Goal: Task Accomplishment & Management: Manage account settings

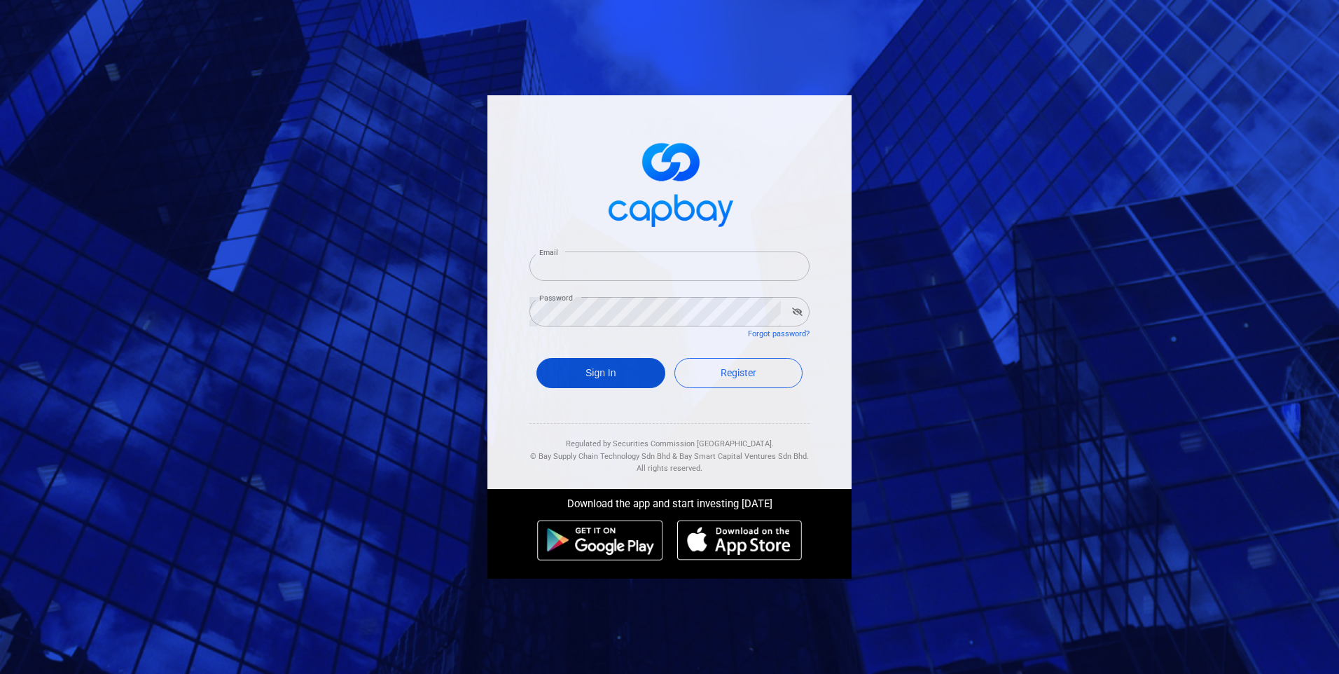
type input "[EMAIL_ADDRESS][DOMAIN_NAME]"
click at [607, 363] on button "Sign In" at bounding box center [601, 373] width 129 height 30
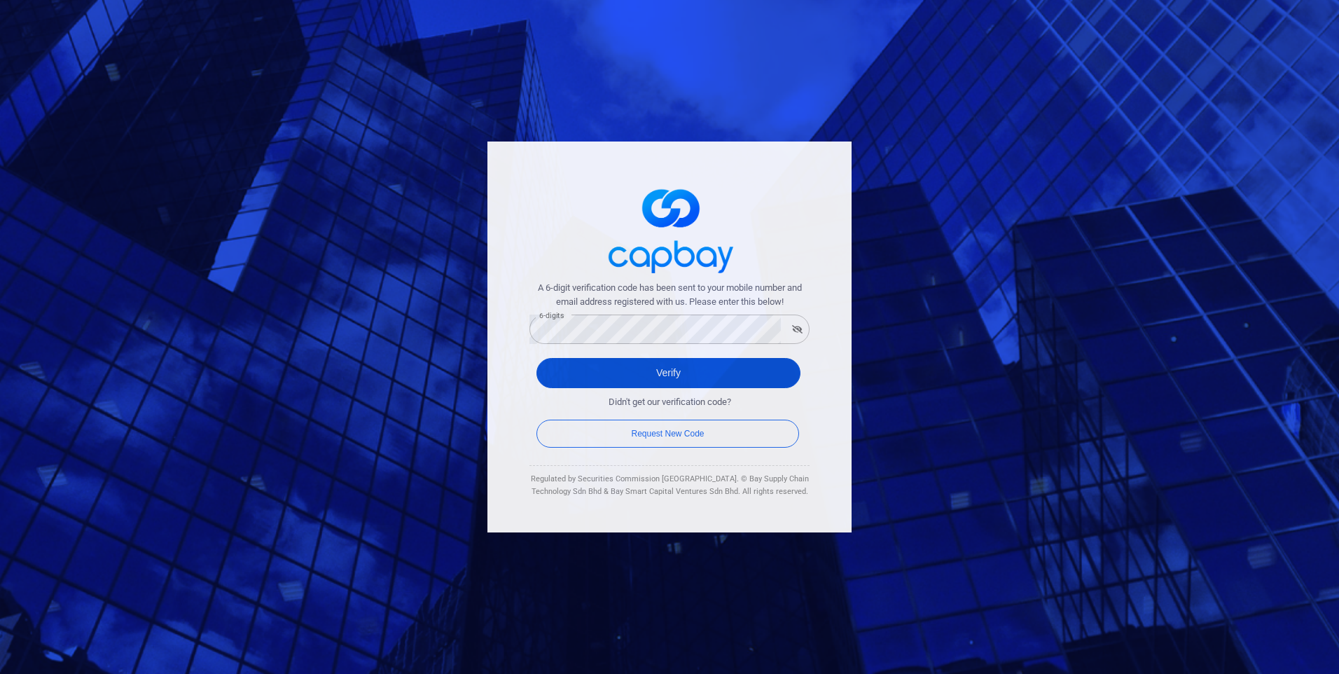
click at [642, 382] on button "Verify" at bounding box center [669, 373] width 264 height 30
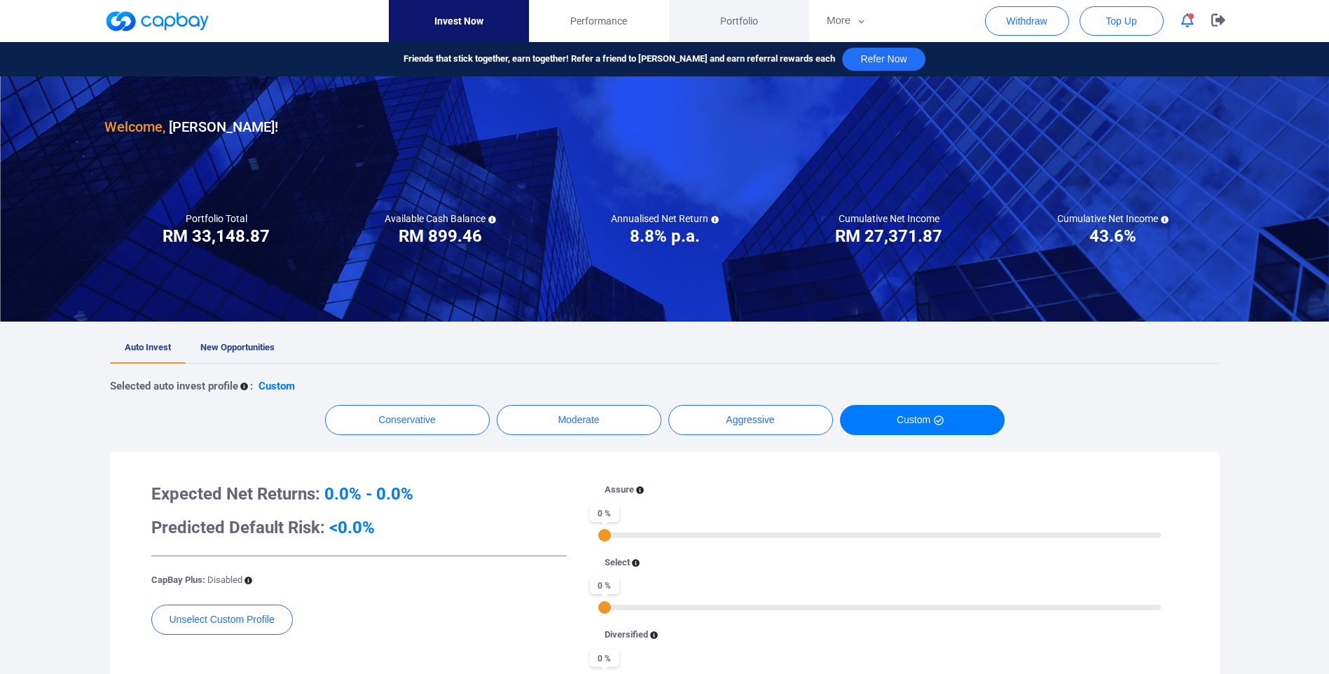
click at [728, 16] on span "Portfolio" at bounding box center [739, 20] width 38 height 15
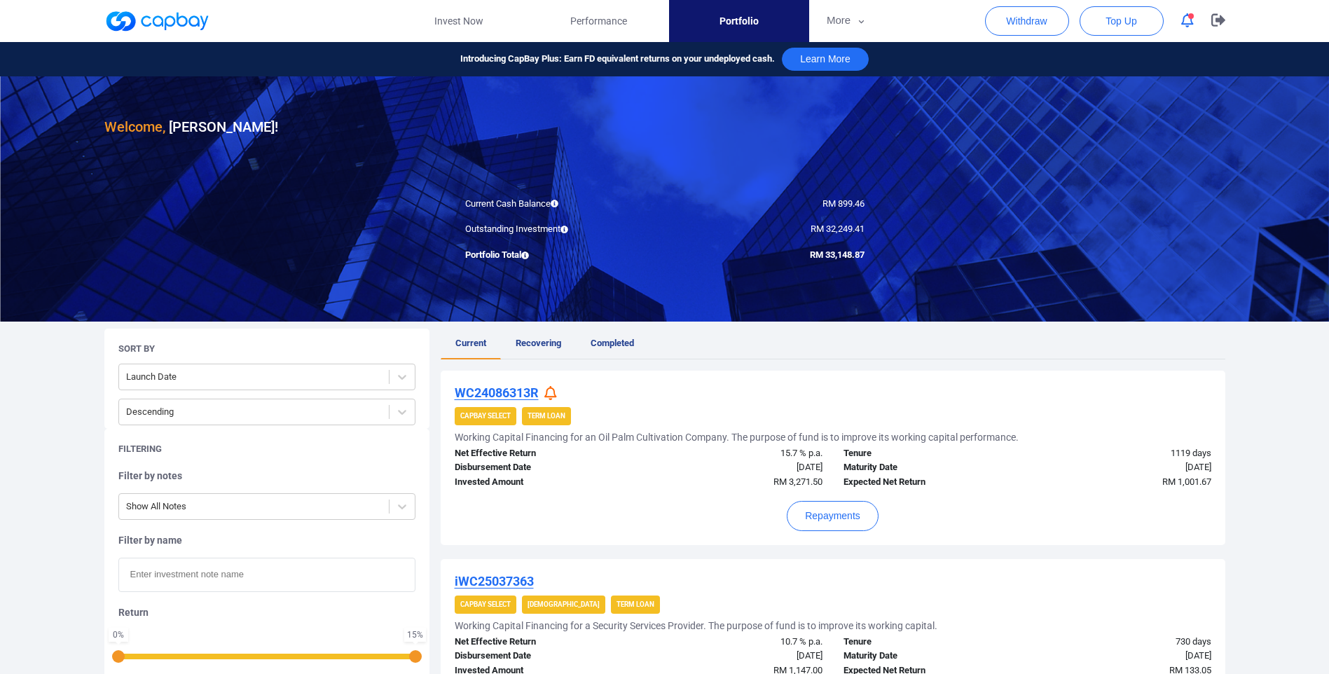
click at [1193, 23] on icon "button" at bounding box center [1187, 20] width 13 height 15
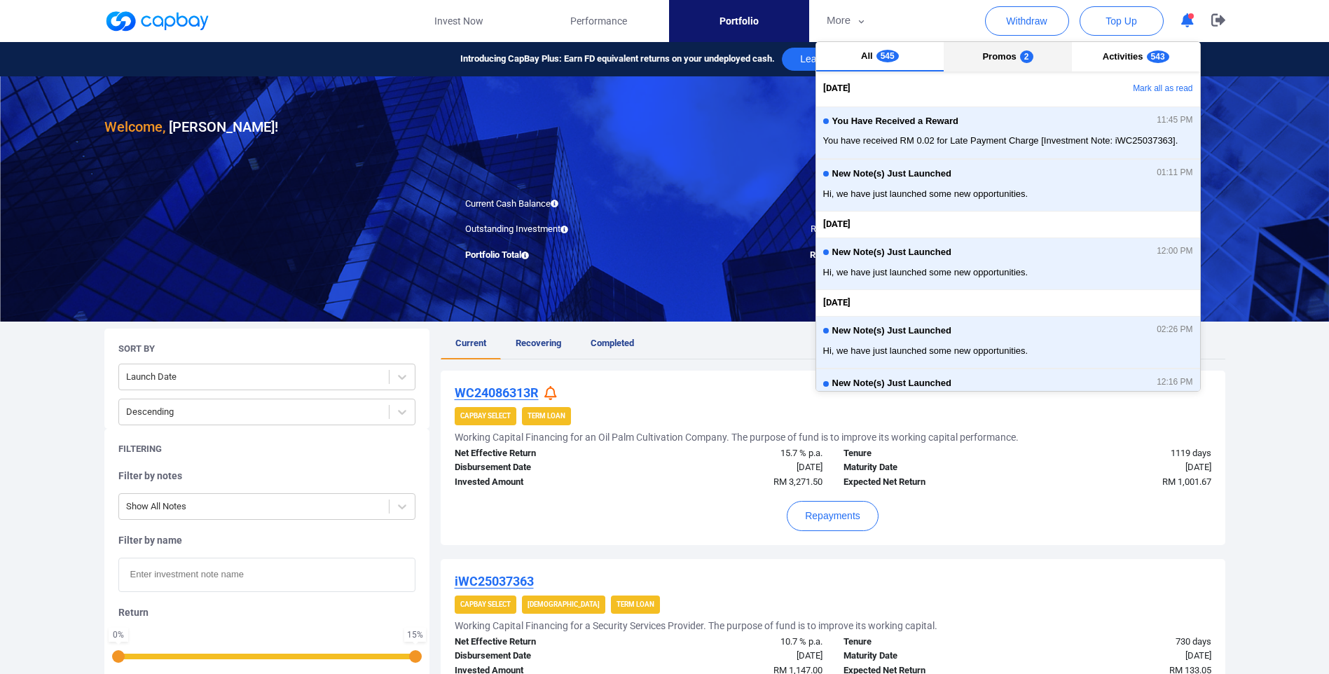
click at [990, 57] on span "Promos" at bounding box center [999, 56] width 34 height 11
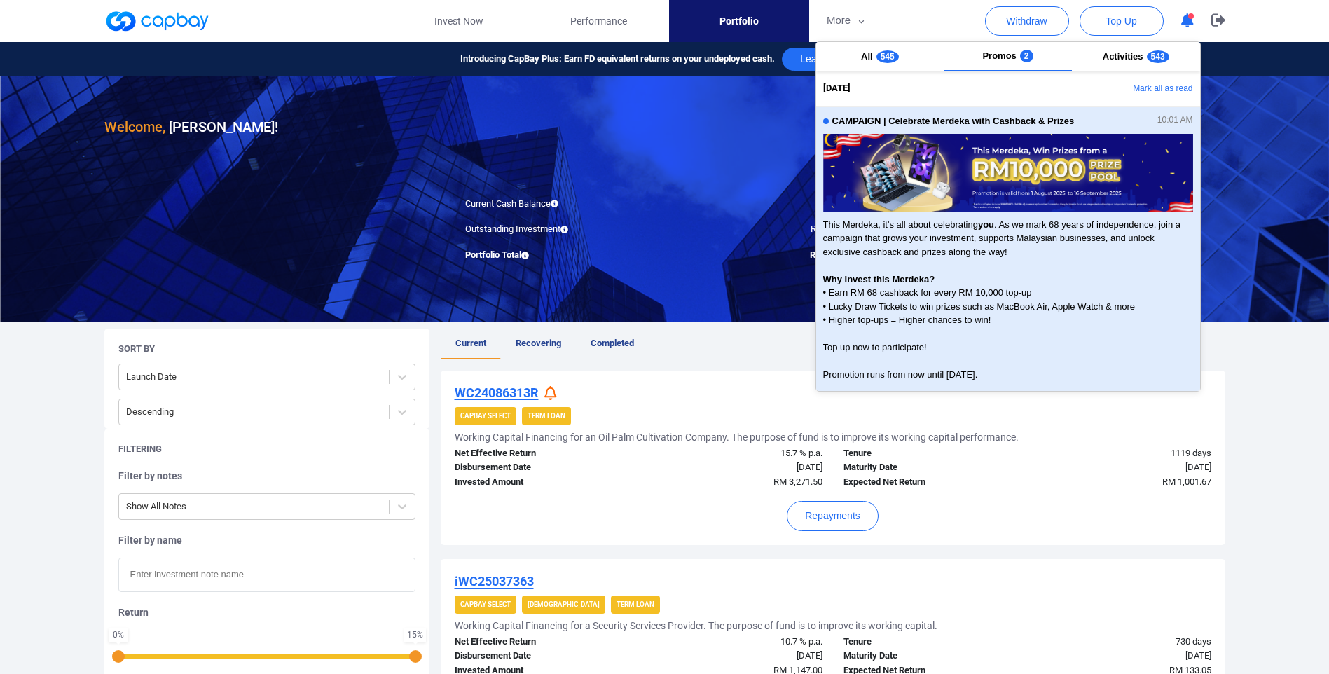
click at [959, 223] on span "This Merdeka, it's all about celebrating you . As we mark 68 years of independe…" at bounding box center [1008, 313] width 370 height 191
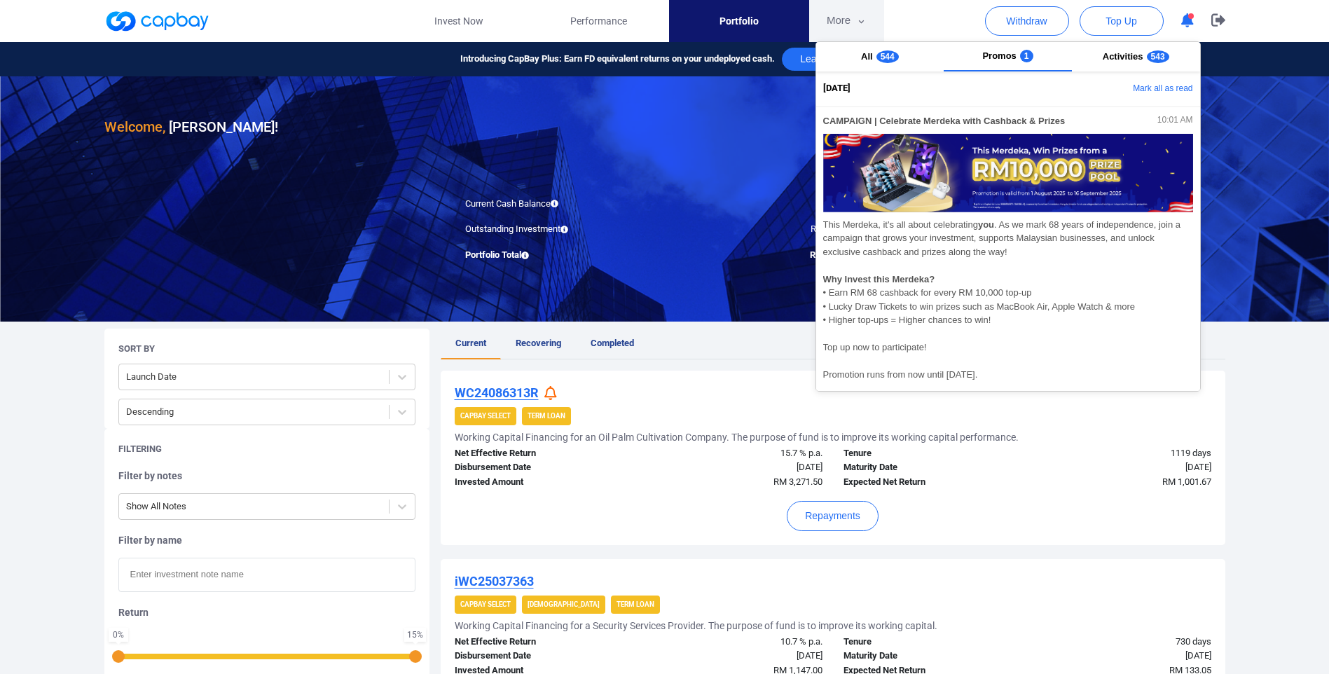
click at [852, 29] on button "More" at bounding box center [846, 21] width 75 height 42
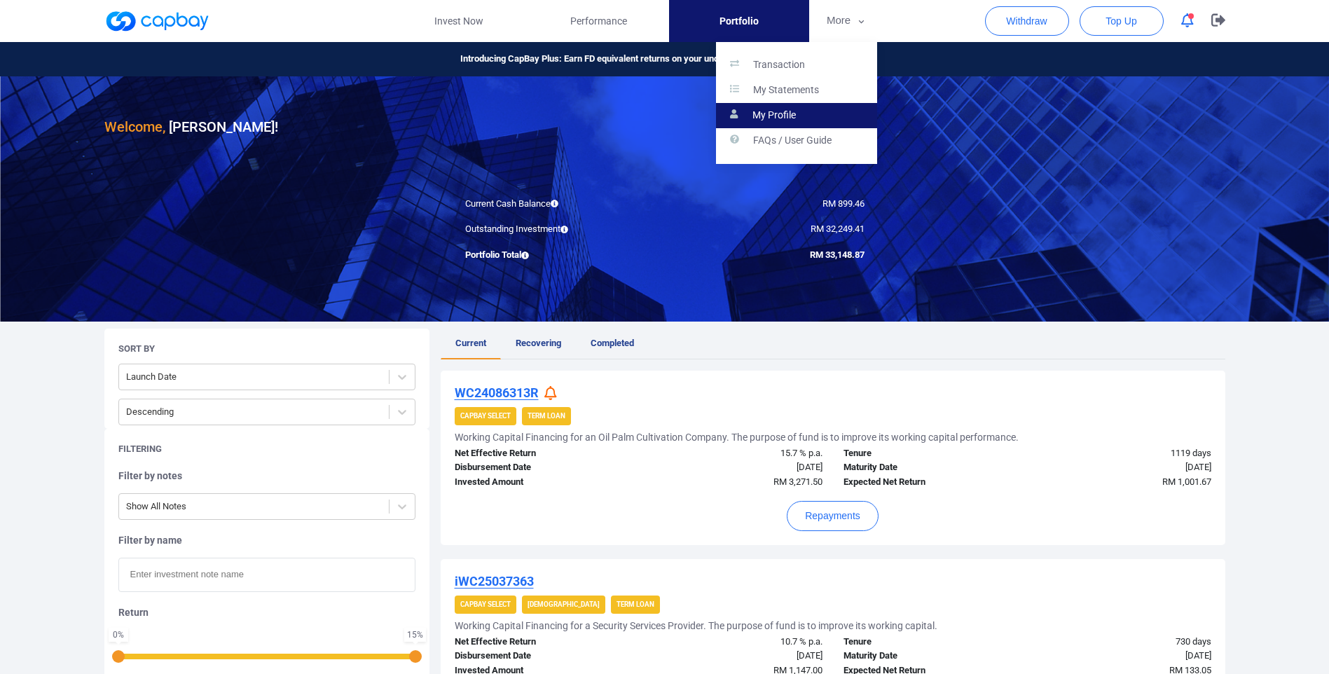
click at [787, 106] on link "My Profile" at bounding box center [796, 115] width 161 height 25
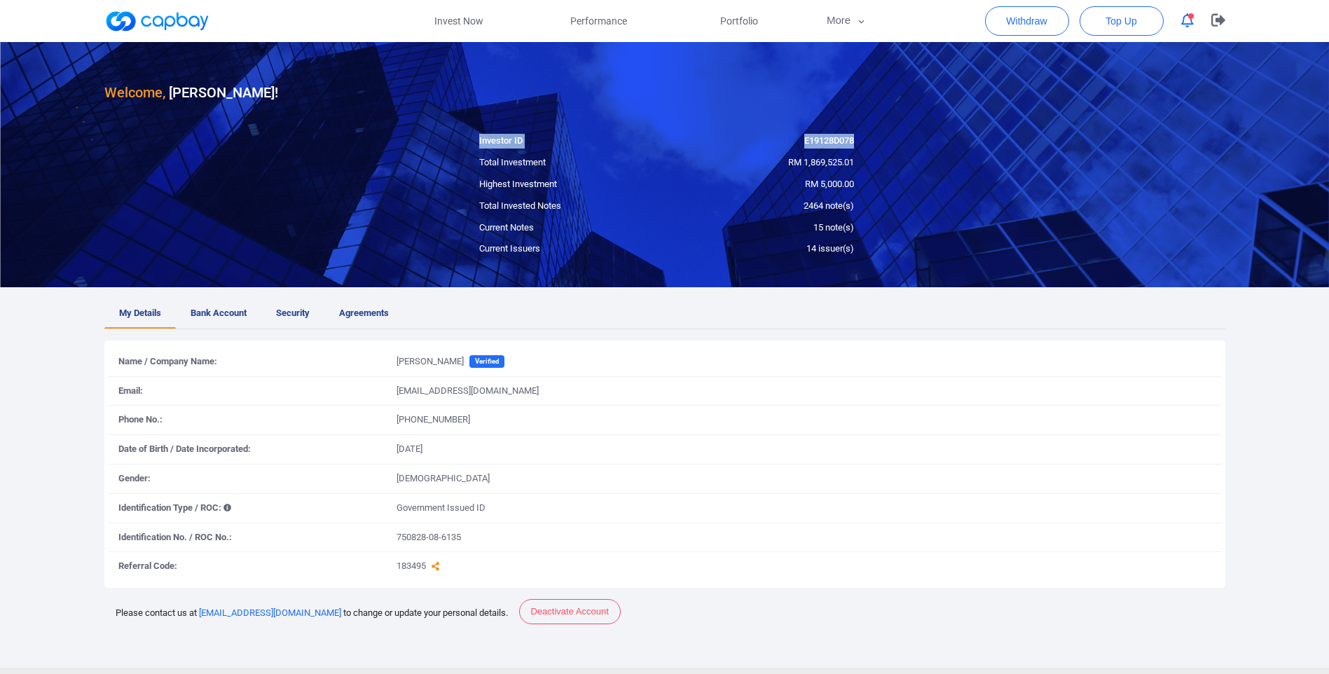
drag, startPoint x: 474, startPoint y: 136, endPoint x: 852, endPoint y: 141, distance: 378.3
click at [852, 141] on div "Investor ID E19128D078" at bounding box center [667, 141] width 396 height 15
drag, startPoint x: 852, startPoint y: 141, endPoint x: 838, endPoint y: 142, distance: 14.1
copy div "Investor ID E19128D078"
click at [855, 16] on button "More" at bounding box center [846, 21] width 75 height 42
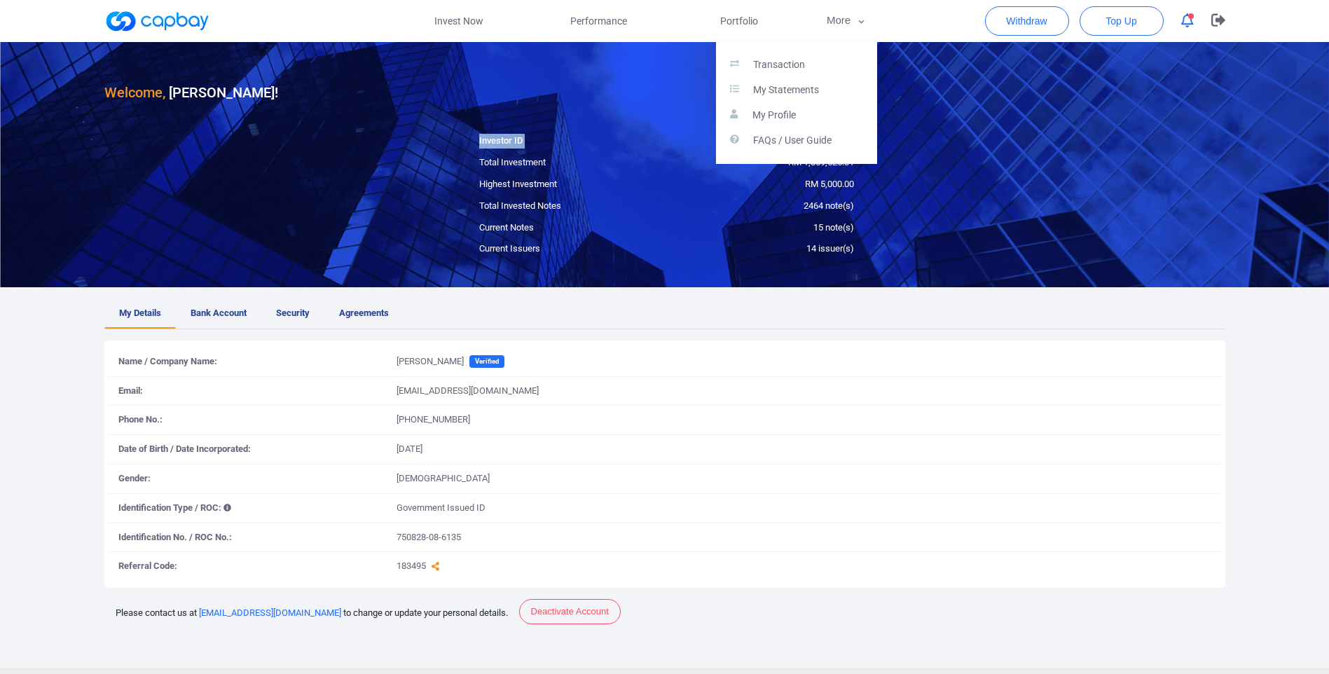
click at [753, 30] on button "button" at bounding box center [664, 337] width 1329 height 674
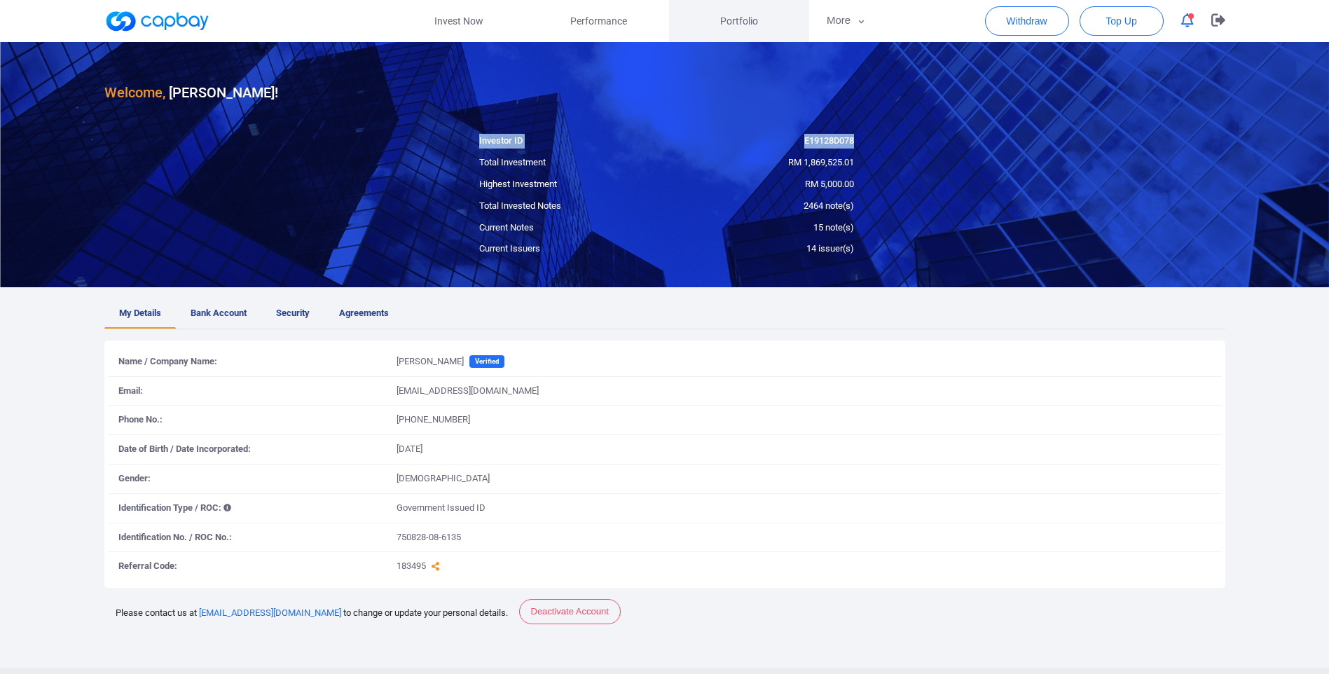
click at [747, 20] on span "Portfolio" at bounding box center [739, 20] width 38 height 15
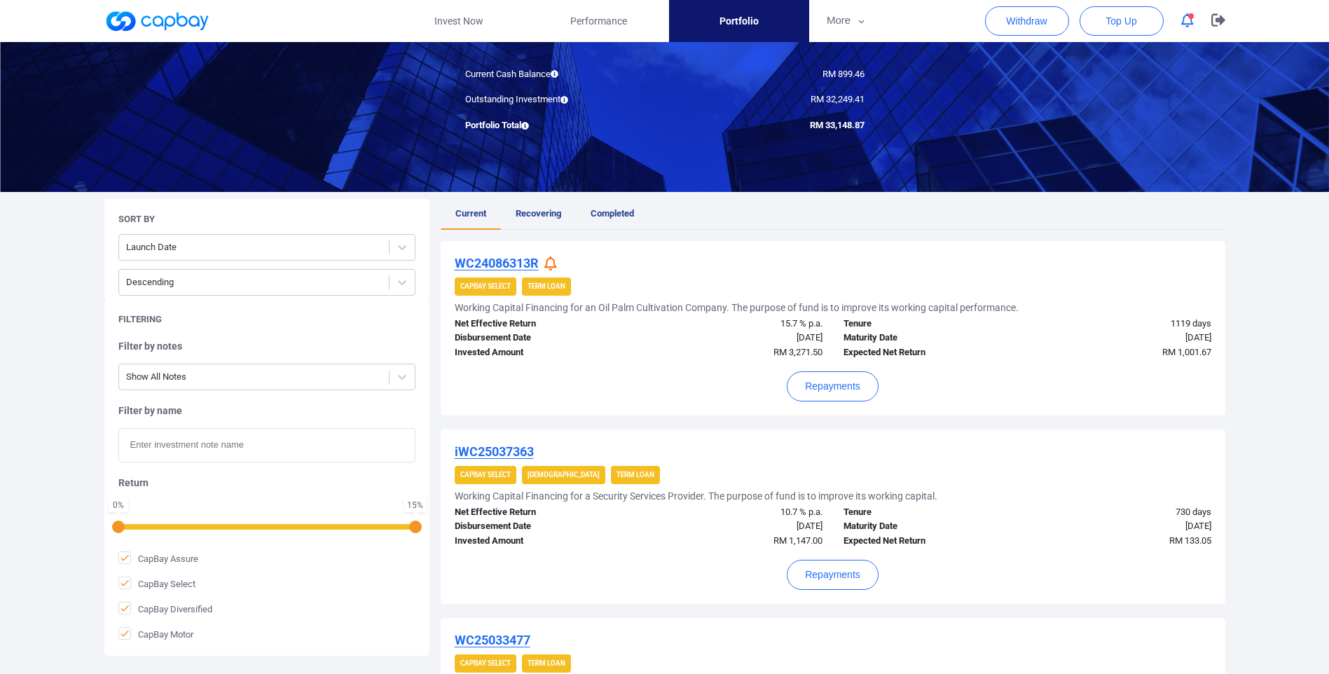
scroll to position [233, 0]
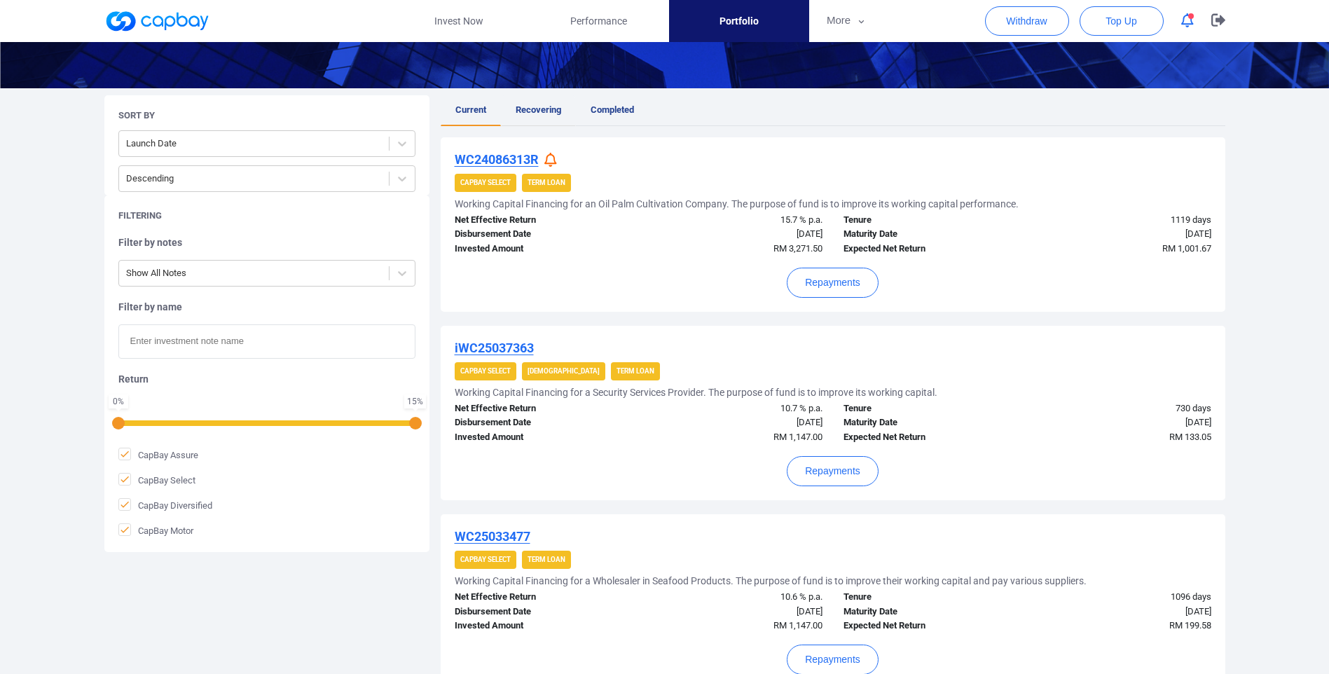
click at [551, 118] on link "Recovering" at bounding box center [538, 110] width 75 height 31
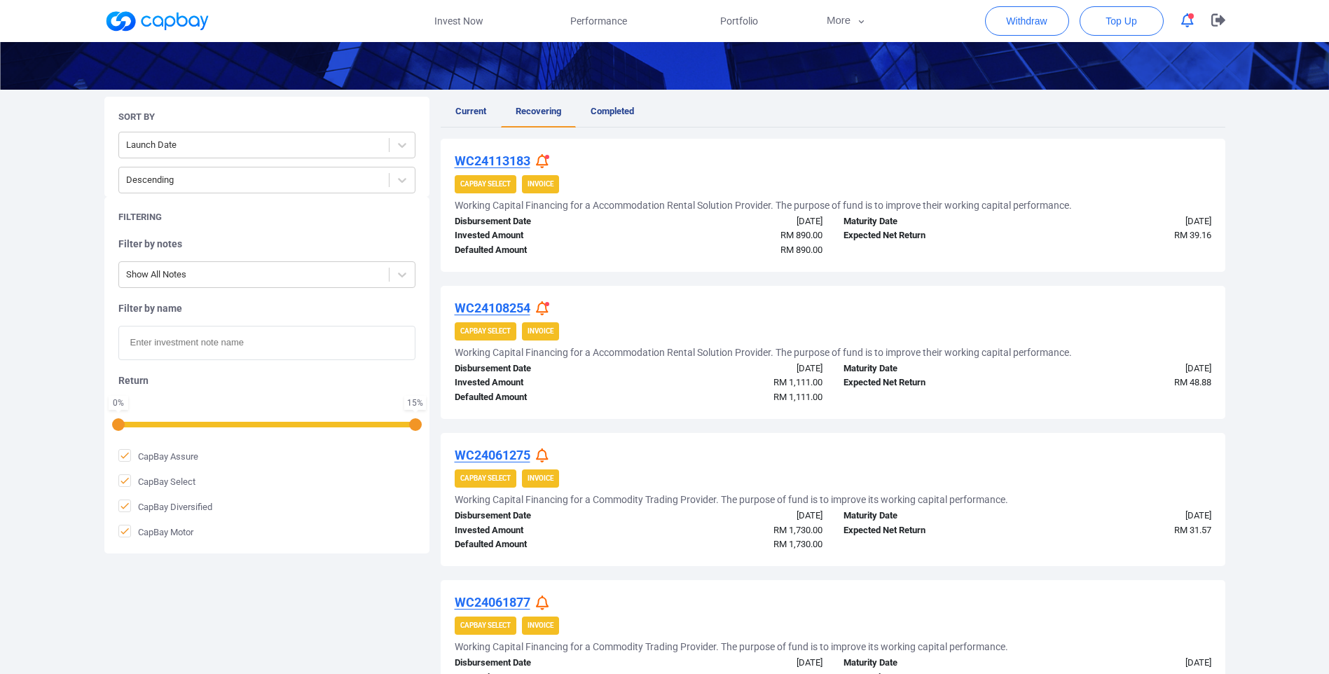
scroll to position [234, 0]
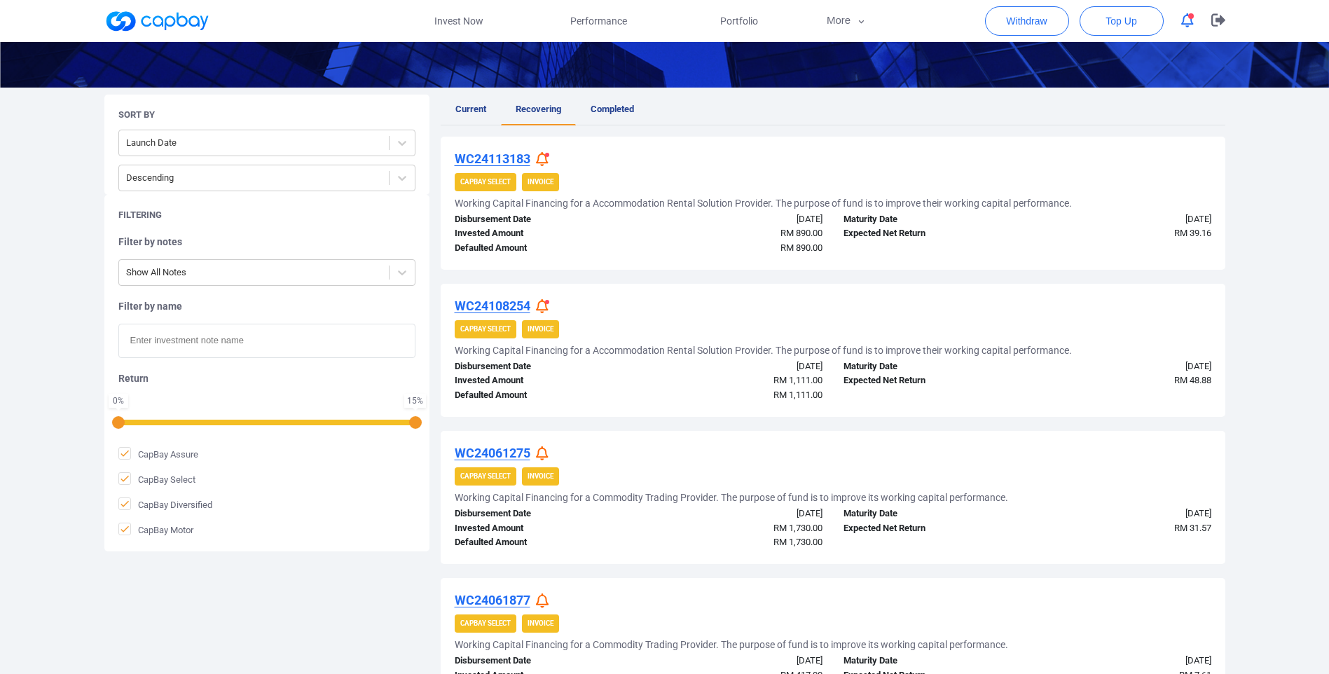
click at [553, 158] on div at bounding box center [544, 159] width 17 height 15
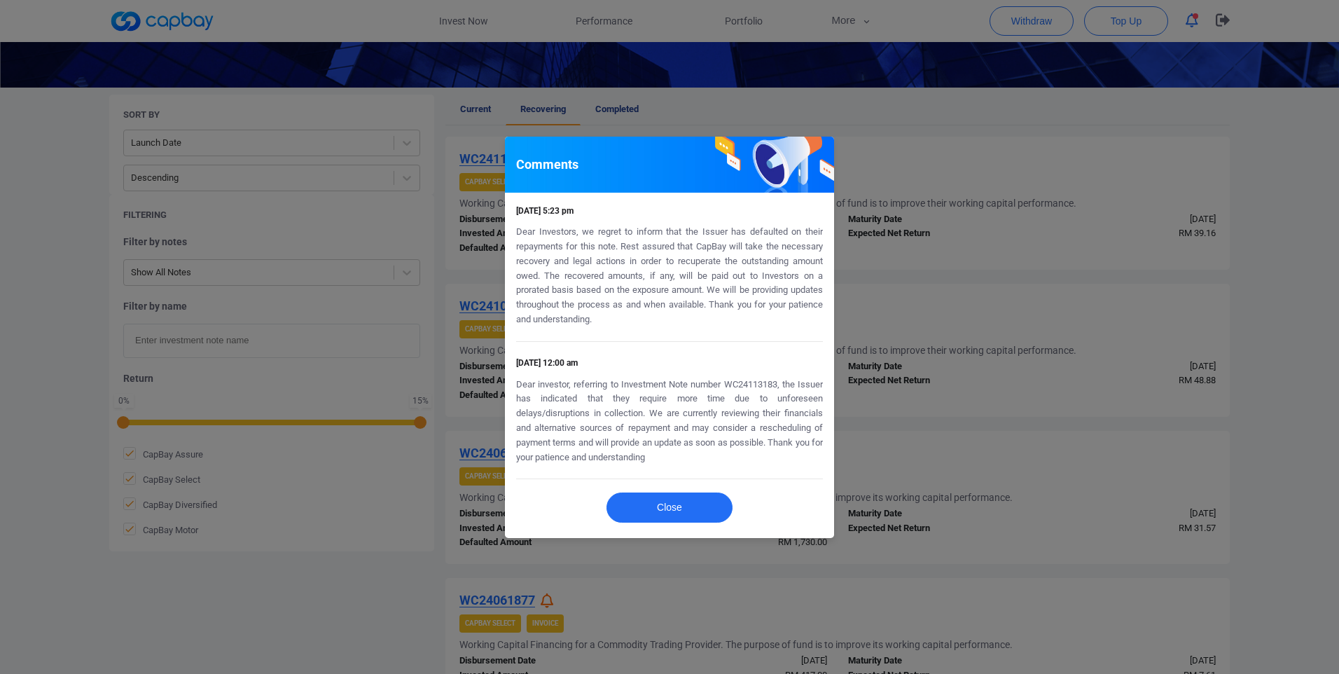
click at [926, 175] on div "Comments [DATE] 5:23 pm Dear Investors, we regret to inform that the Issuer has…" at bounding box center [669, 337] width 1339 height 674
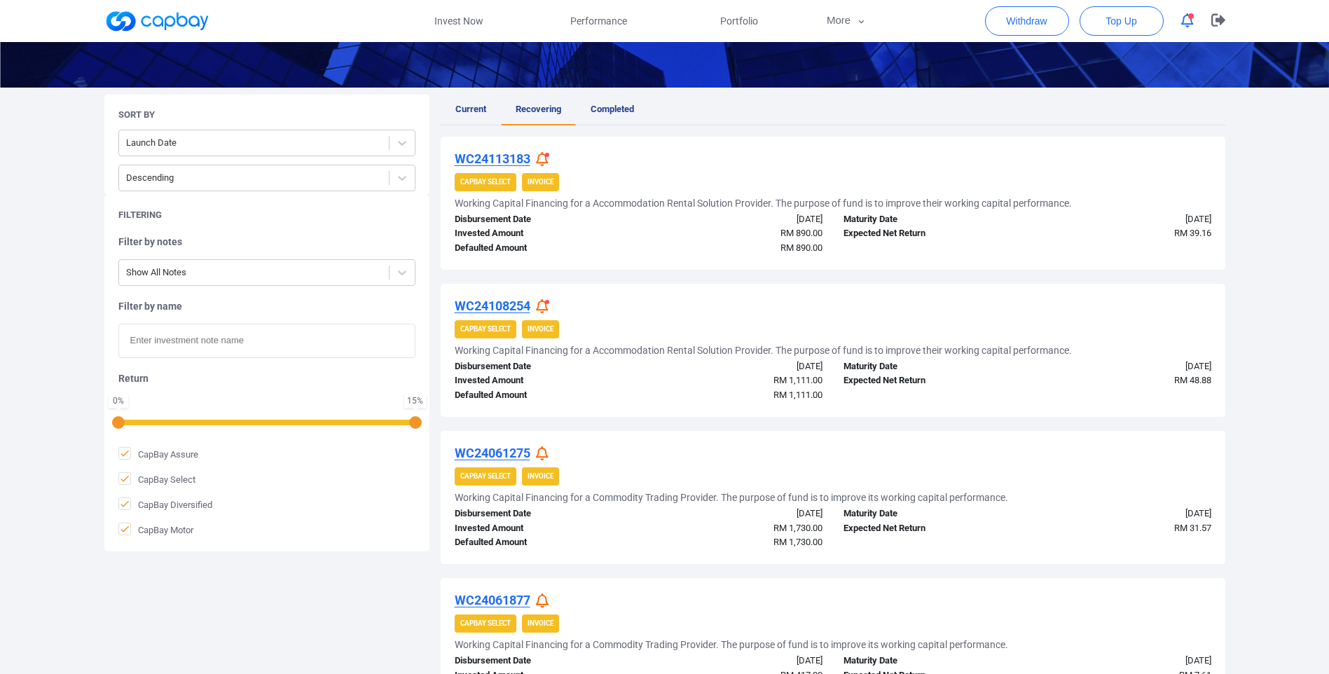
click at [549, 301] on span at bounding box center [547, 302] width 4 height 4
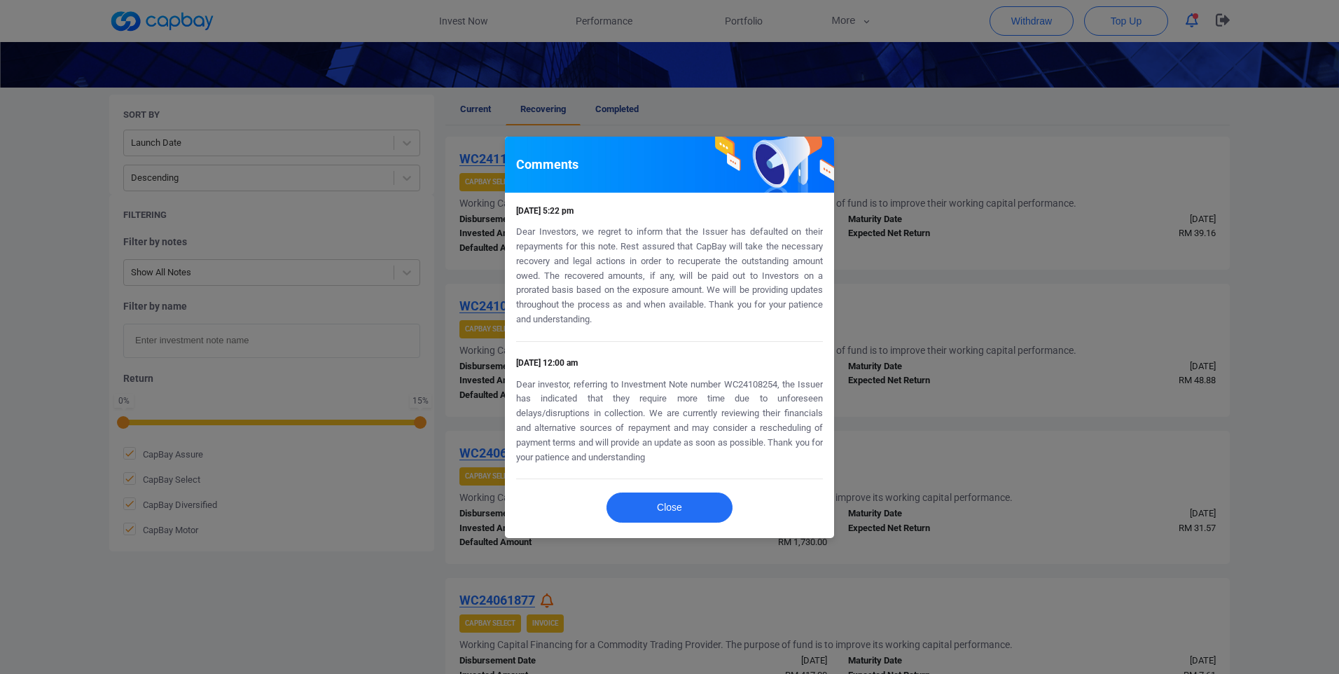
click at [904, 155] on div "Comments [DATE] 5:22 pm Dear Investors, we regret to inform that the Issuer has…" at bounding box center [669, 337] width 1339 height 674
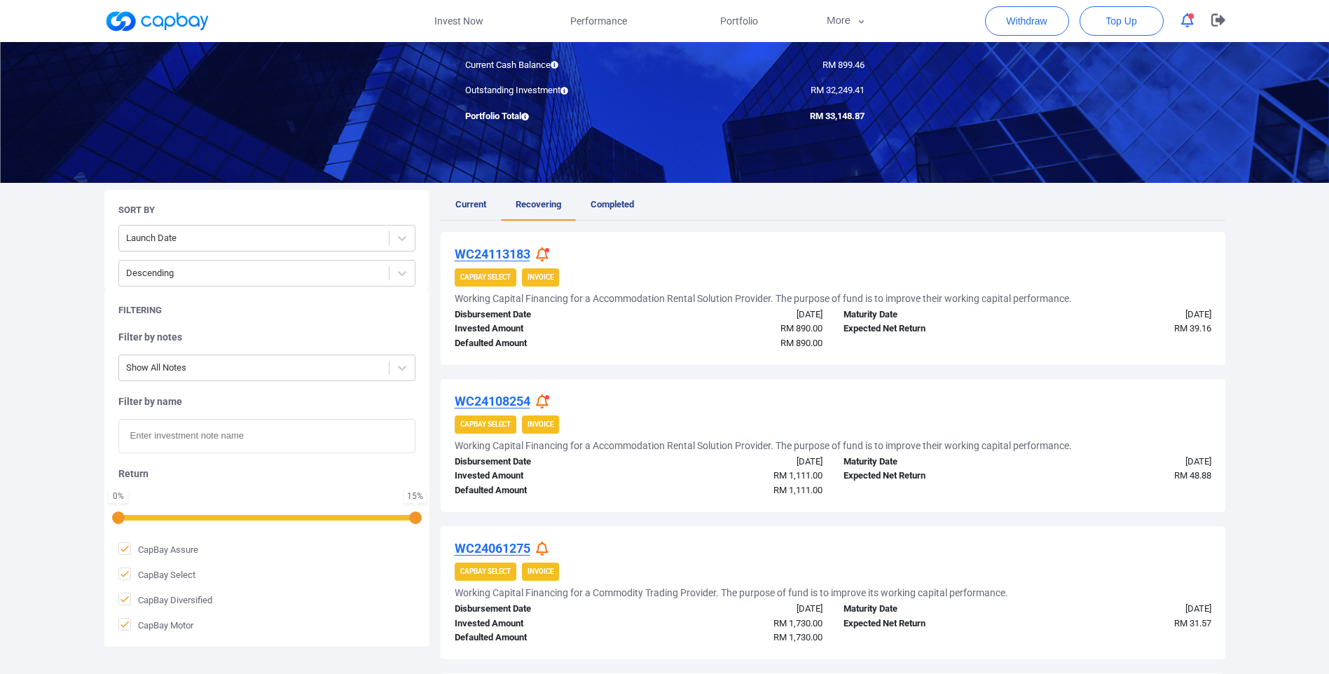
scroll to position [0, 0]
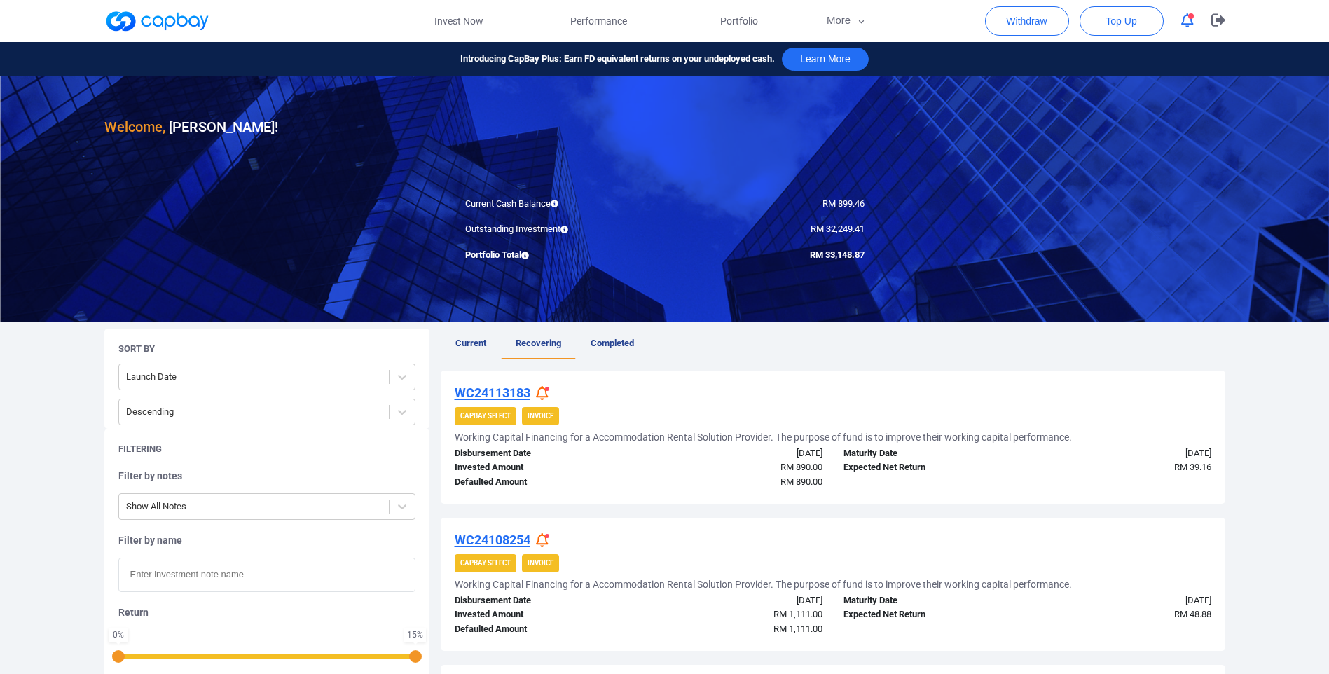
click at [628, 342] on span "Completed" at bounding box center [611, 343] width 43 height 11
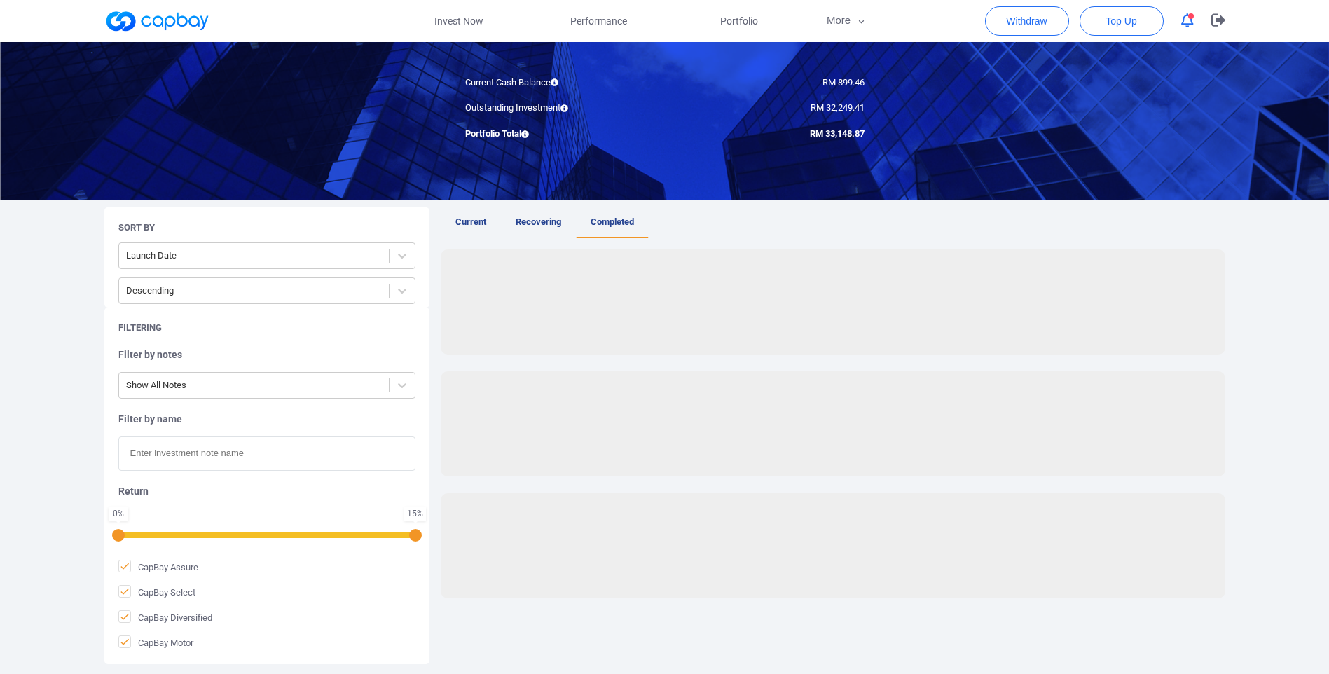
scroll to position [215, 0]
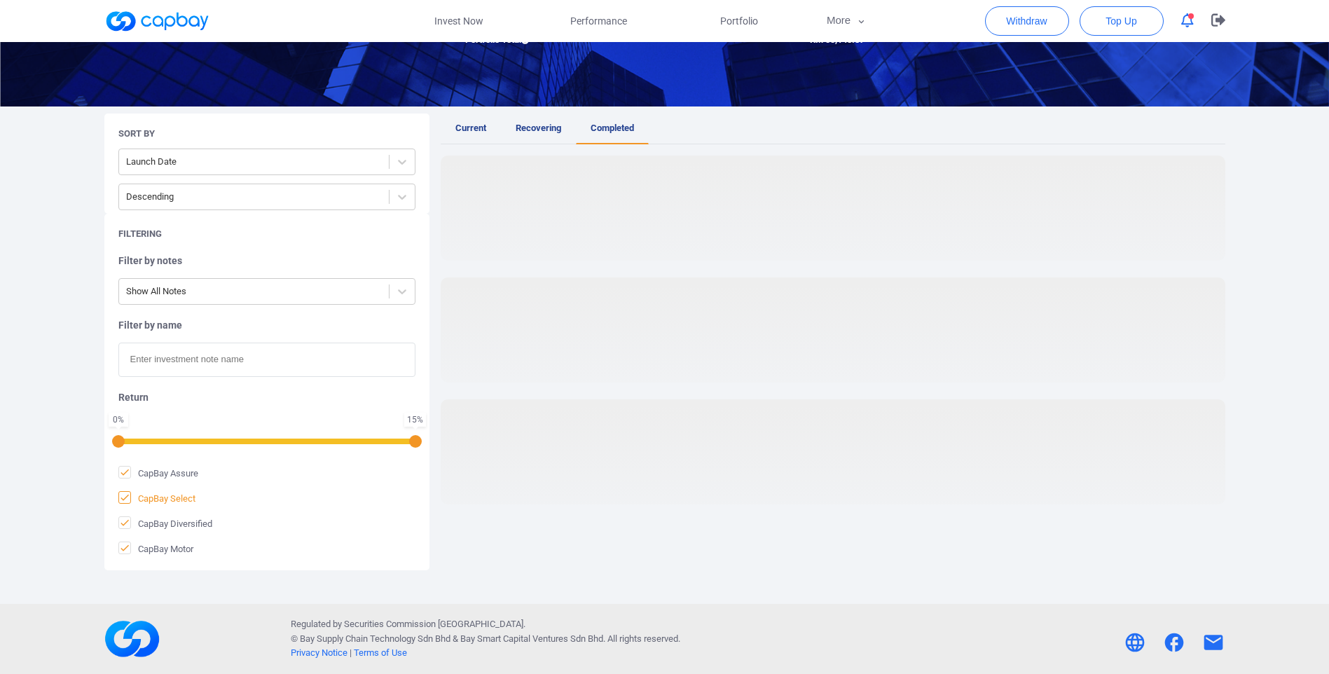
click at [130, 500] on icon at bounding box center [124, 497] width 11 height 11
click at [0, 0] on input "CapBay Select" at bounding box center [0, 0] width 0 height 0
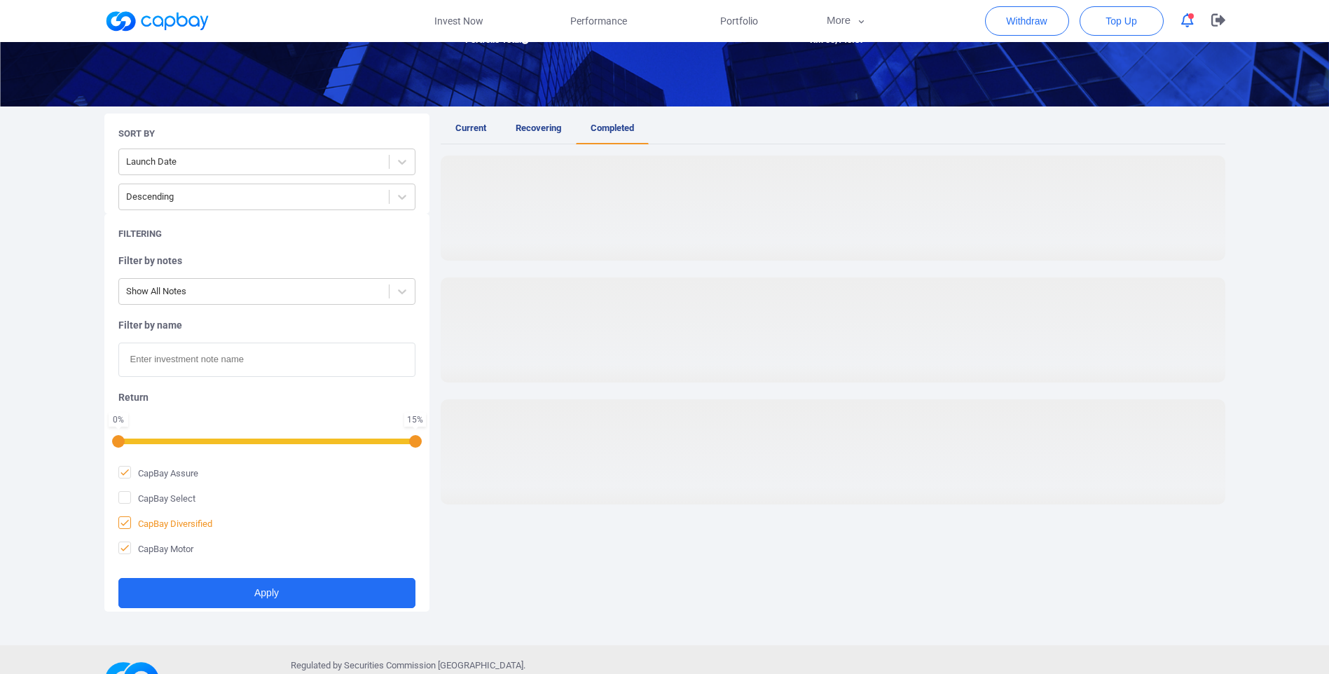
click at [129, 518] on icon at bounding box center [124, 522] width 11 height 11
click at [0, 0] on input "CapBay Diversified" at bounding box center [0, 0] width 0 height 0
click at [129, 548] on icon at bounding box center [124, 547] width 11 height 11
click at [0, 0] on input "CapBay Motor" at bounding box center [0, 0] width 0 height 0
click at [548, 139] on link "Recovering" at bounding box center [538, 128] width 75 height 31
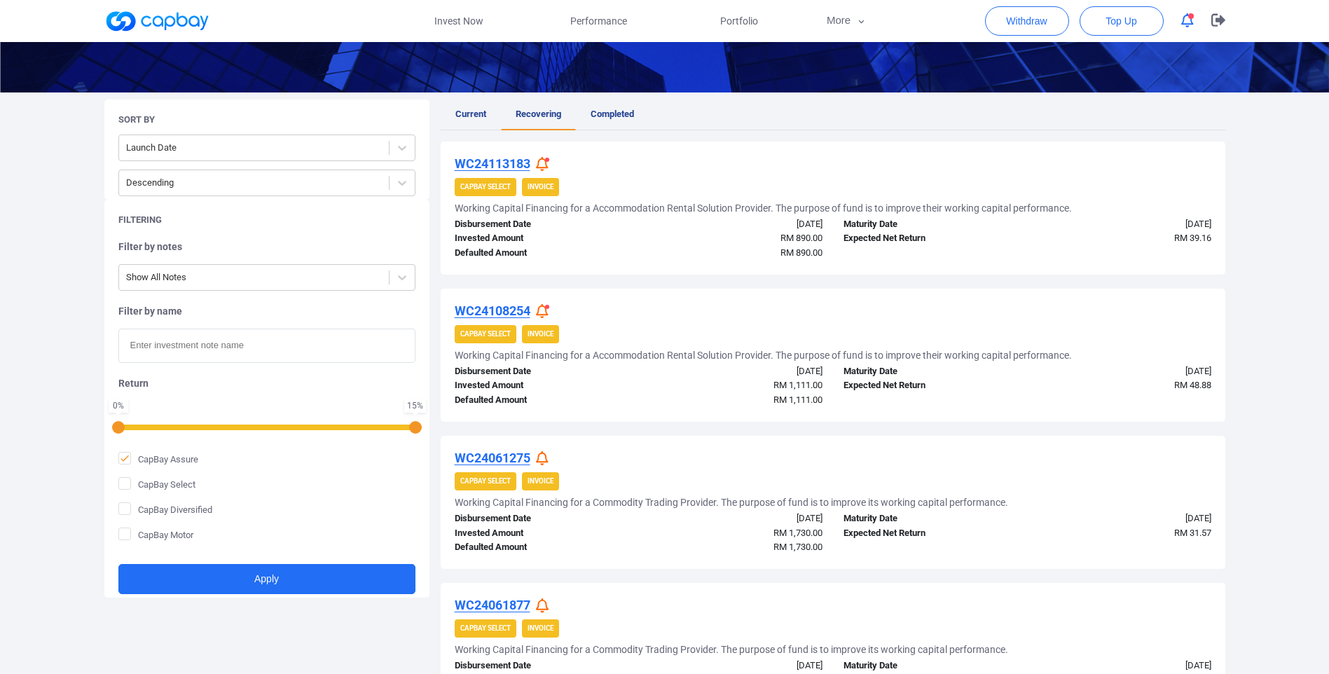
scroll to position [117, 0]
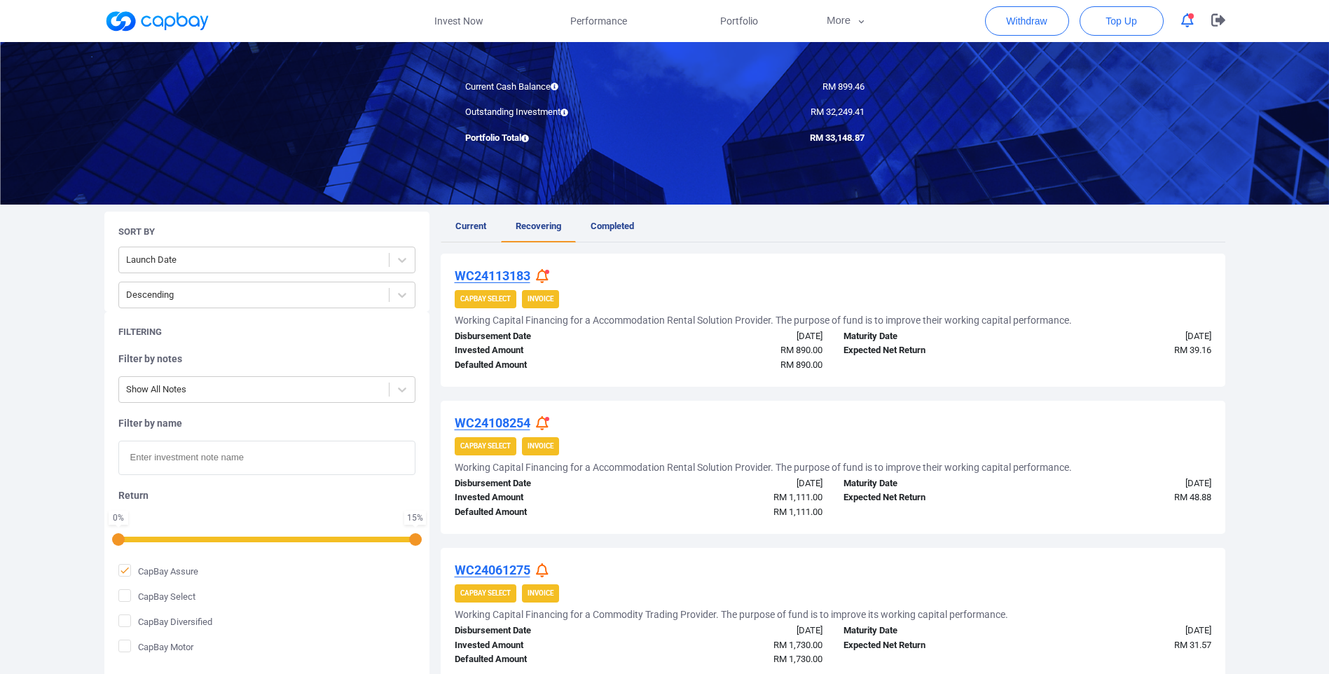
click at [476, 224] on span "Current" at bounding box center [470, 226] width 31 height 11
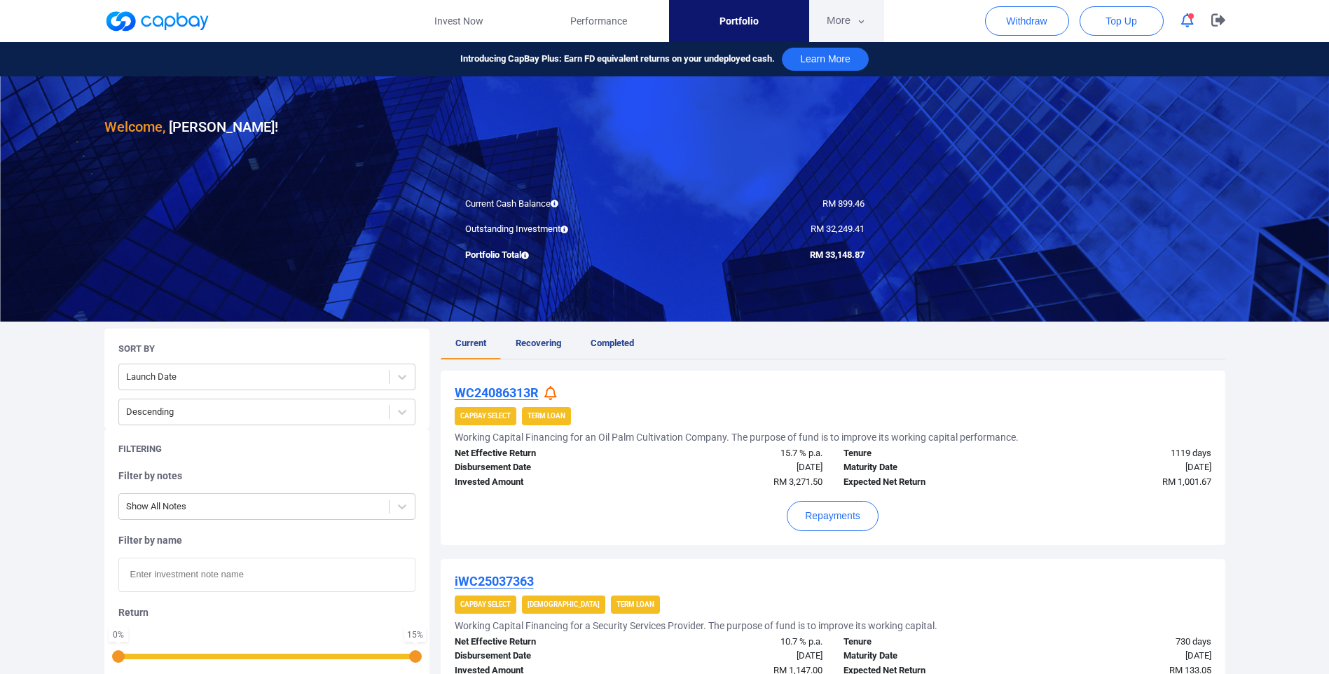
click at [845, 20] on button "More" at bounding box center [846, 21] width 75 height 42
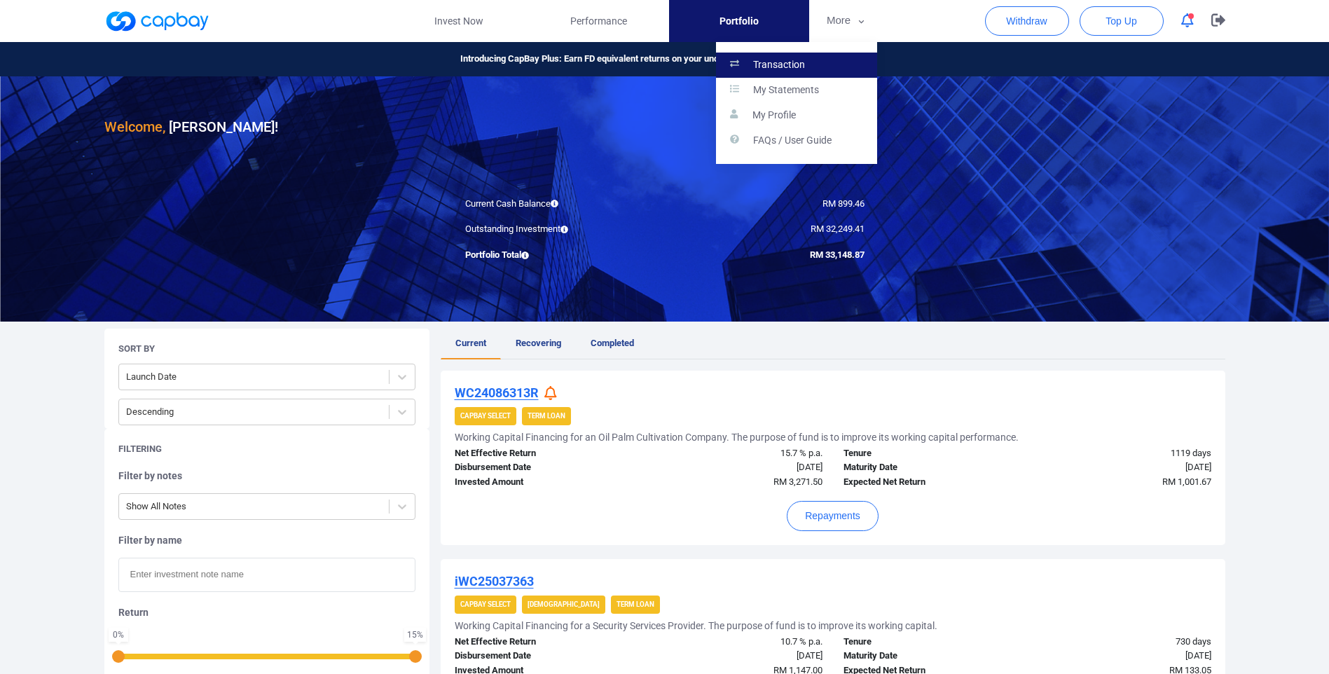
click at [779, 66] on p "Transaction" at bounding box center [779, 65] width 52 height 13
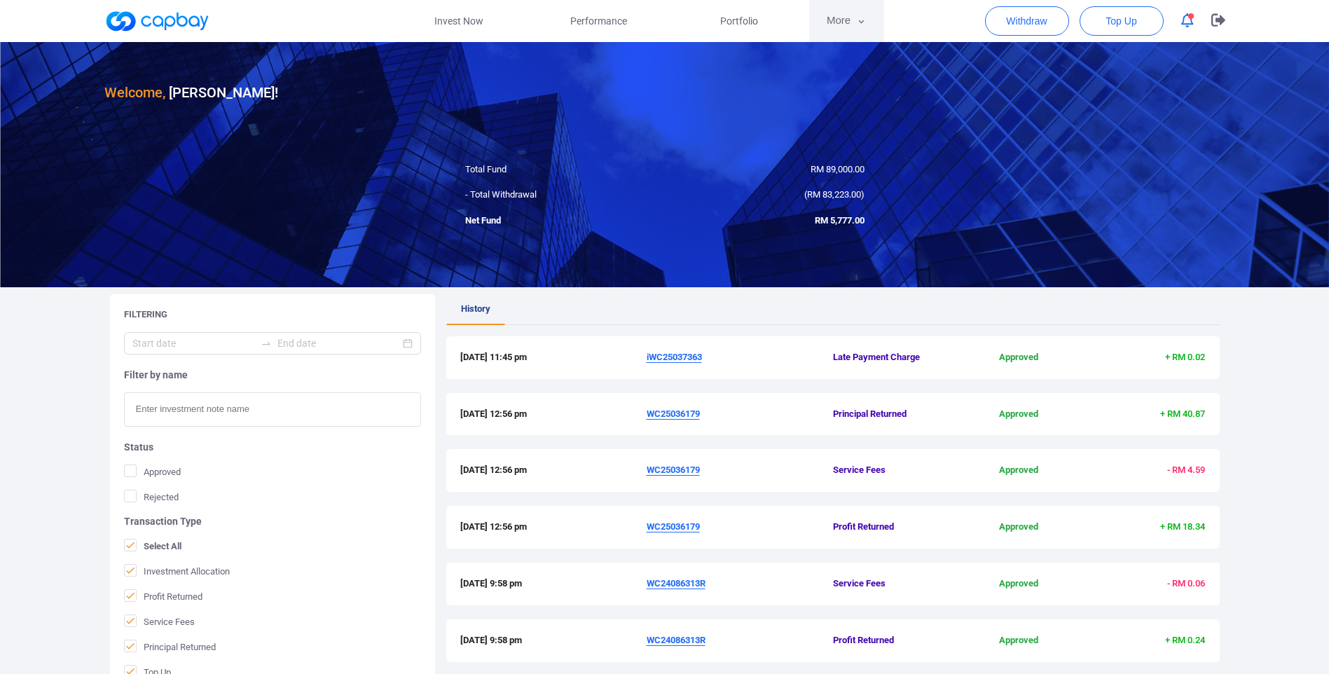
click at [864, 22] on icon "button" at bounding box center [861, 21] width 11 height 13
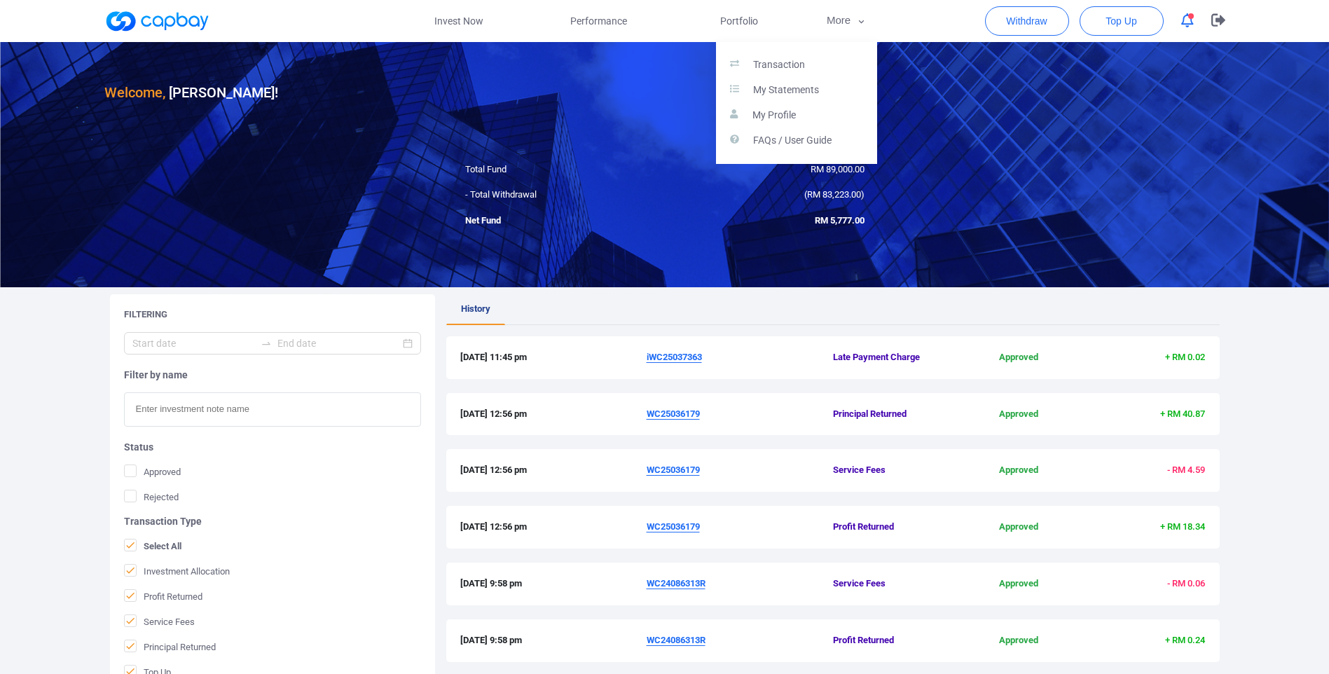
click at [728, 23] on button "button" at bounding box center [664, 337] width 1329 height 674
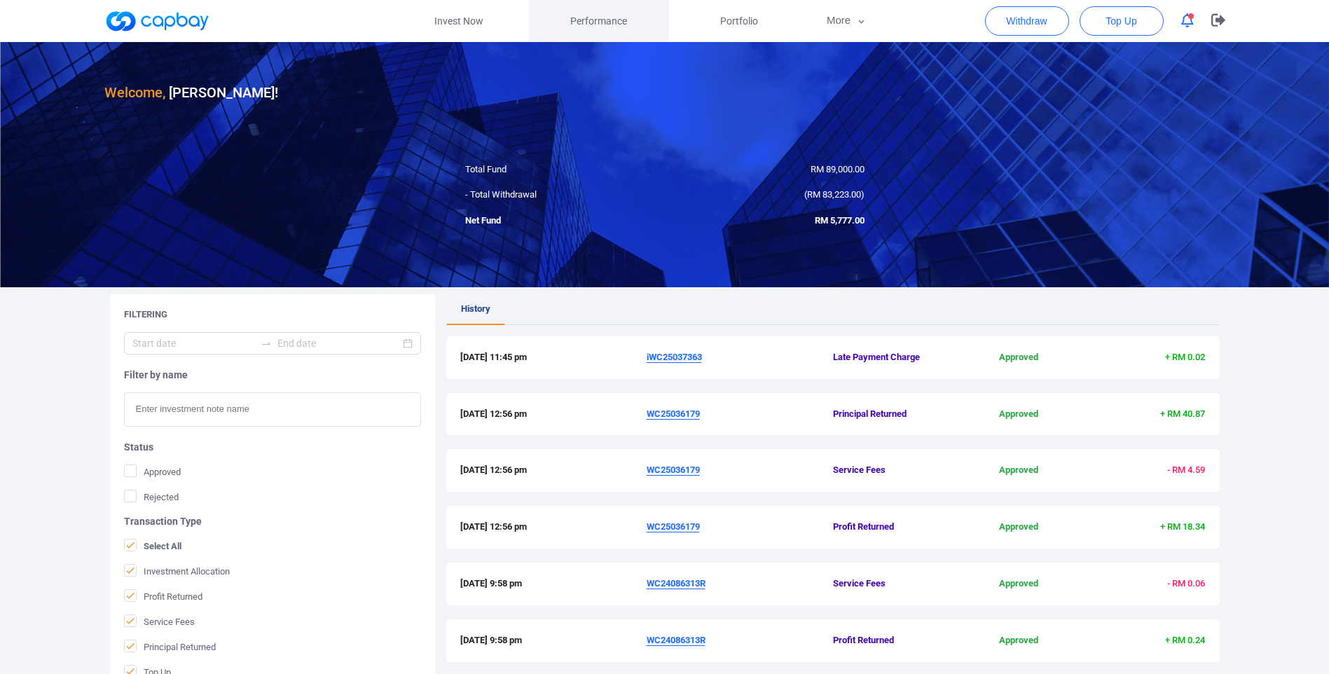
click at [616, 23] on span "Performance" at bounding box center [598, 20] width 57 height 15
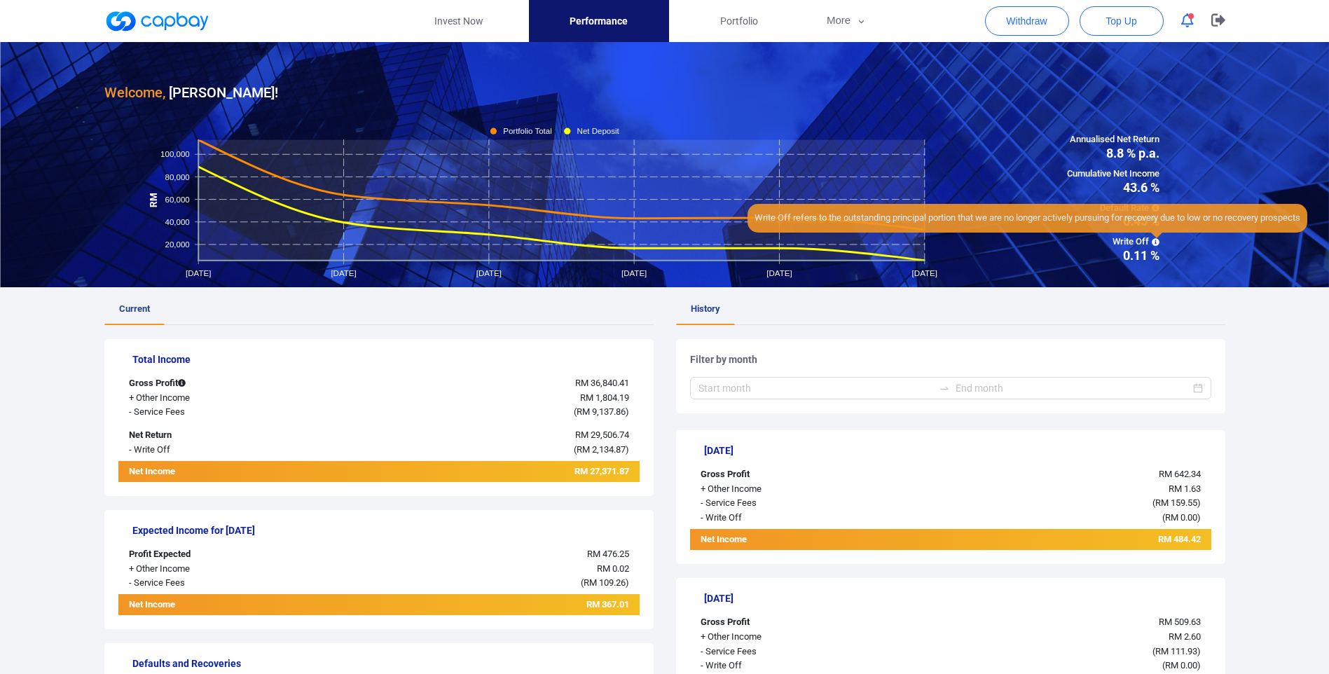
click at [1156, 242] on icon at bounding box center [1156, 242] width 8 height 8
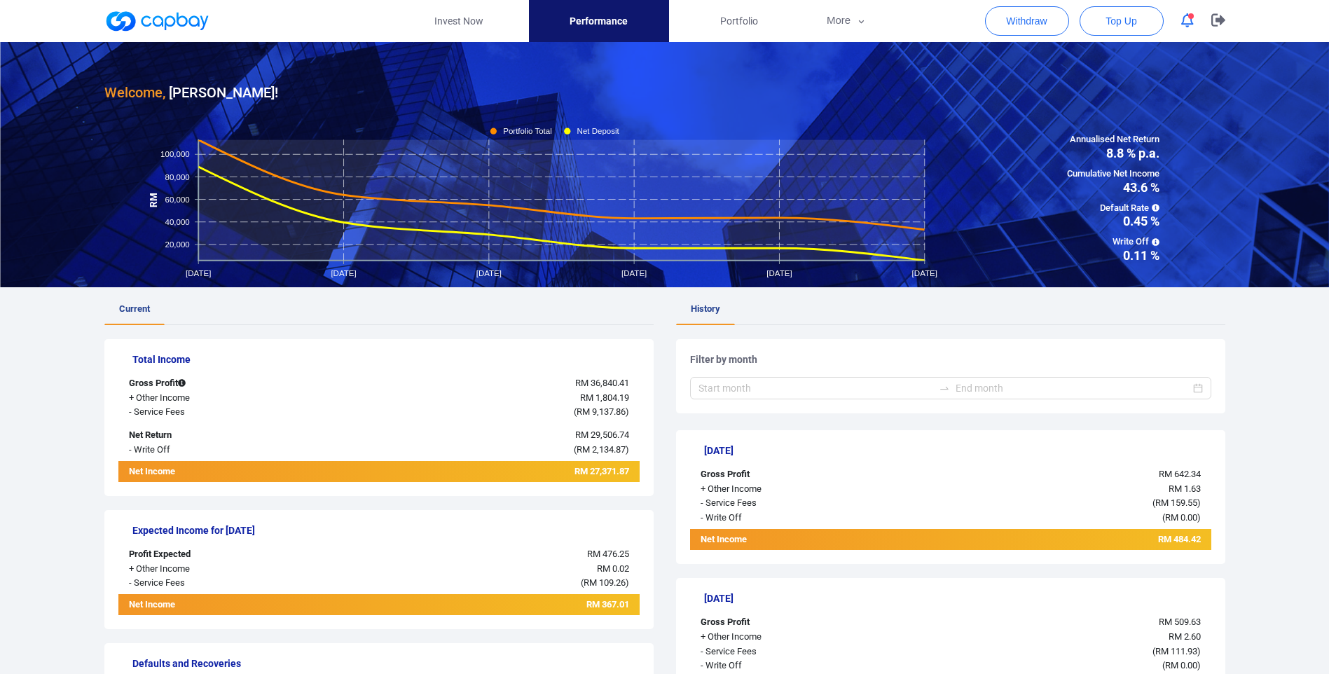
click at [1132, 262] on span "0.11 %" at bounding box center [1113, 255] width 92 height 13
click at [1158, 244] on icon at bounding box center [1156, 242] width 8 height 8
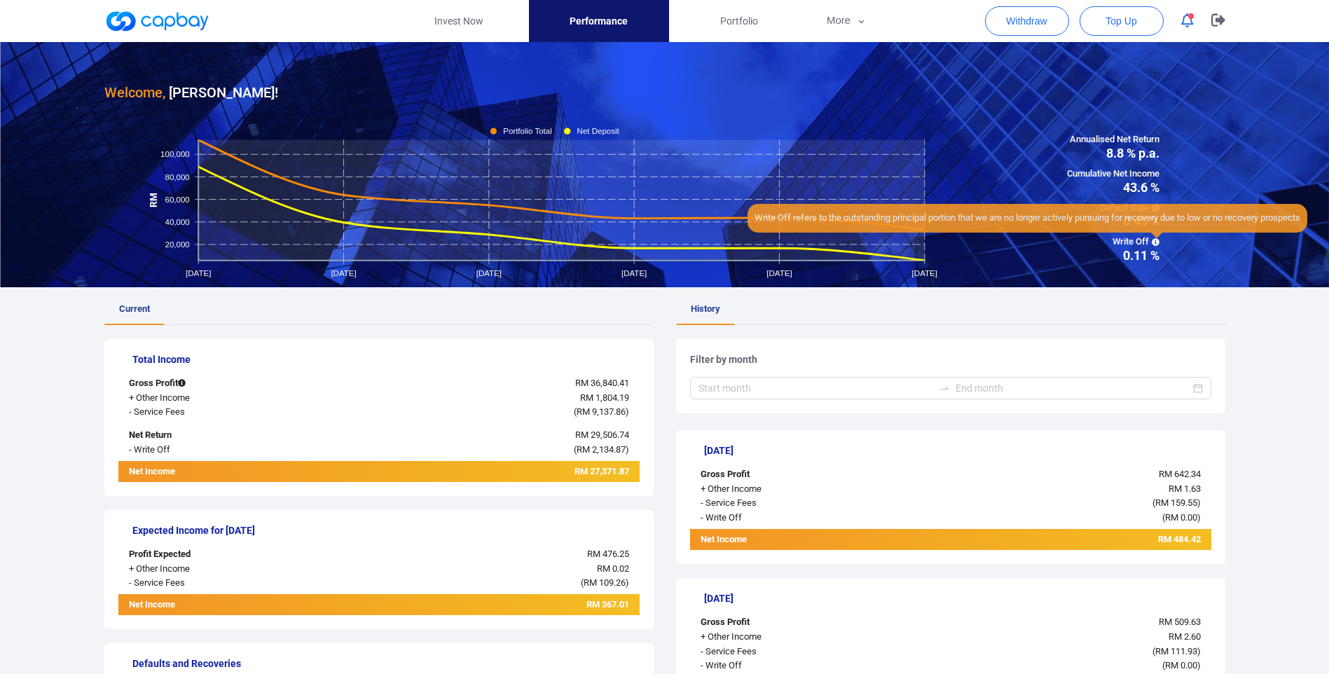
click at [1158, 244] on icon at bounding box center [1156, 242] width 8 height 8
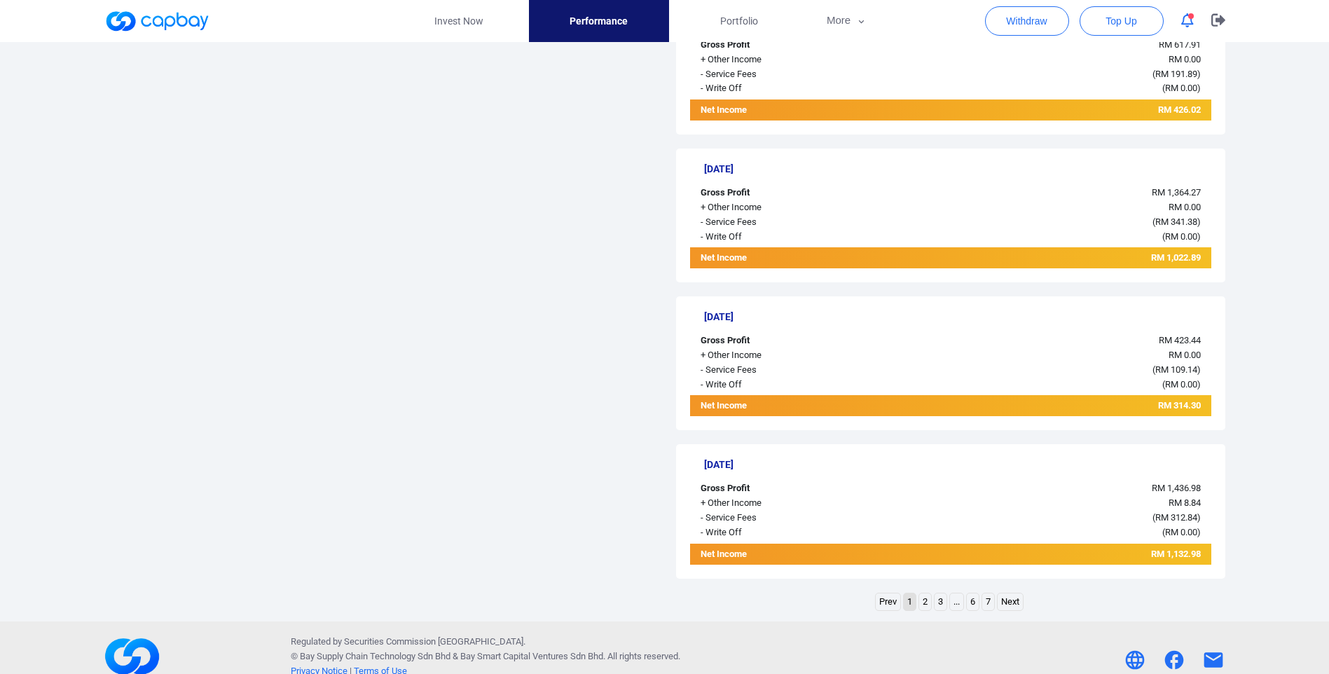
scroll to position [1349, 0]
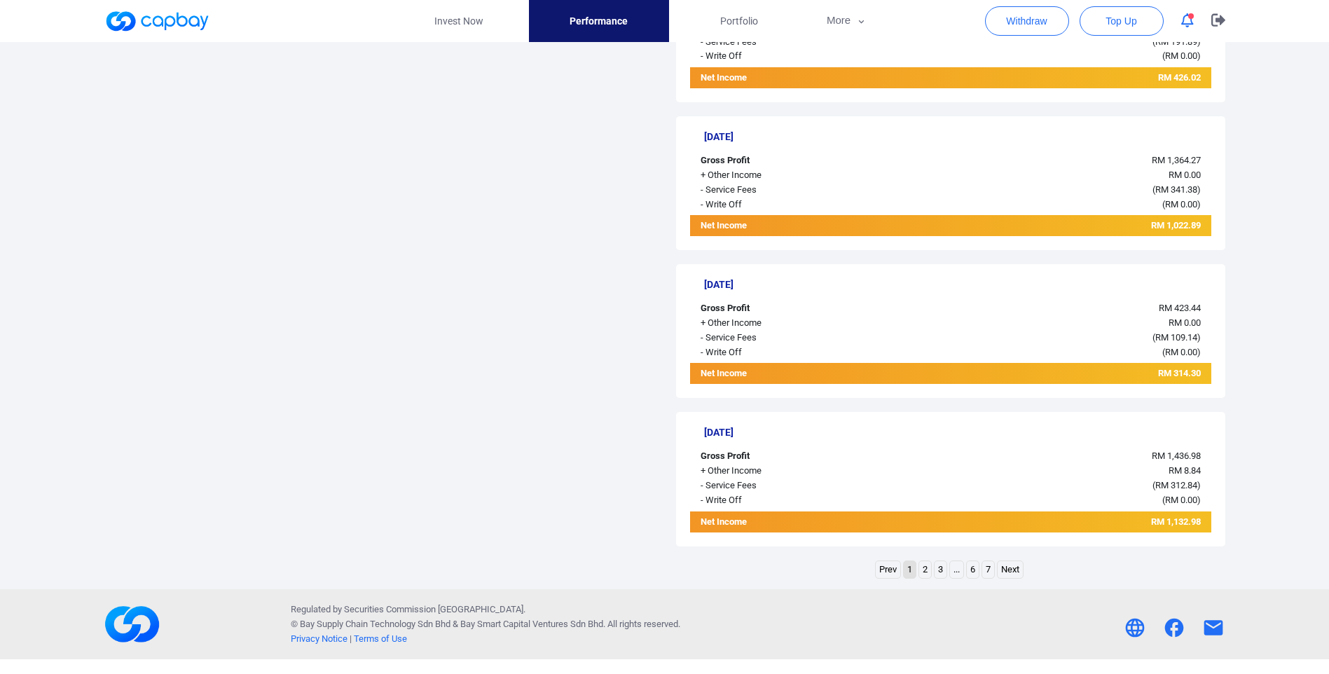
click at [927, 566] on link "2" at bounding box center [925, 570] width 12 height 18
click at [937, 563] on link "3" at bounding box center [933, 570] width 12 height 18
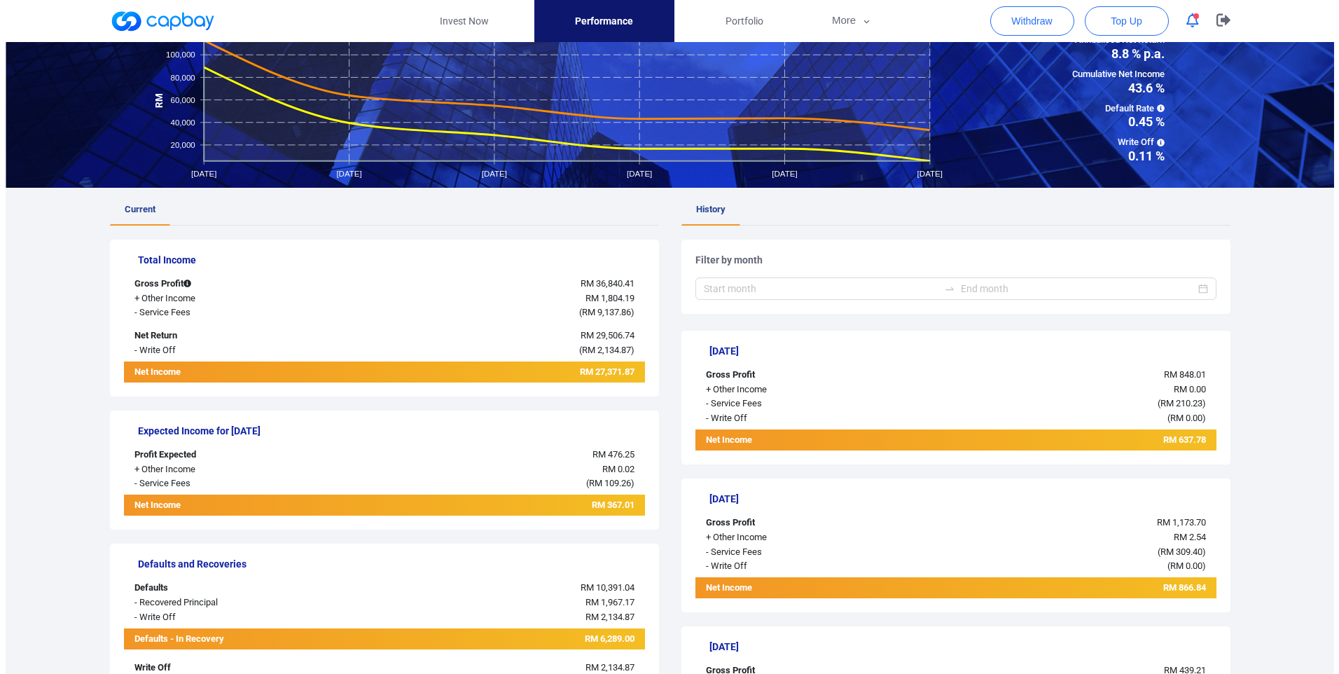
scroll to position [0, 0]
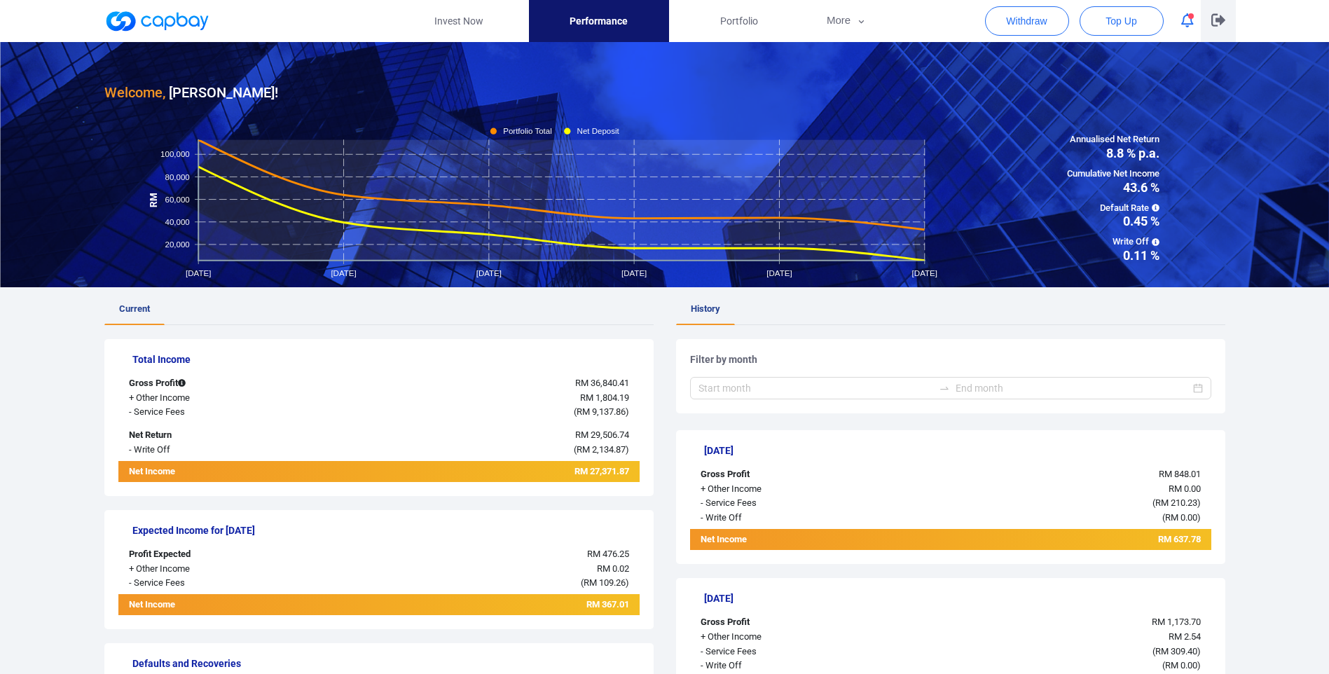
click at [1220, 33] on button "button" at bounding box center [1218, 21] width 35 height 42
